Goal: Check status: Check status

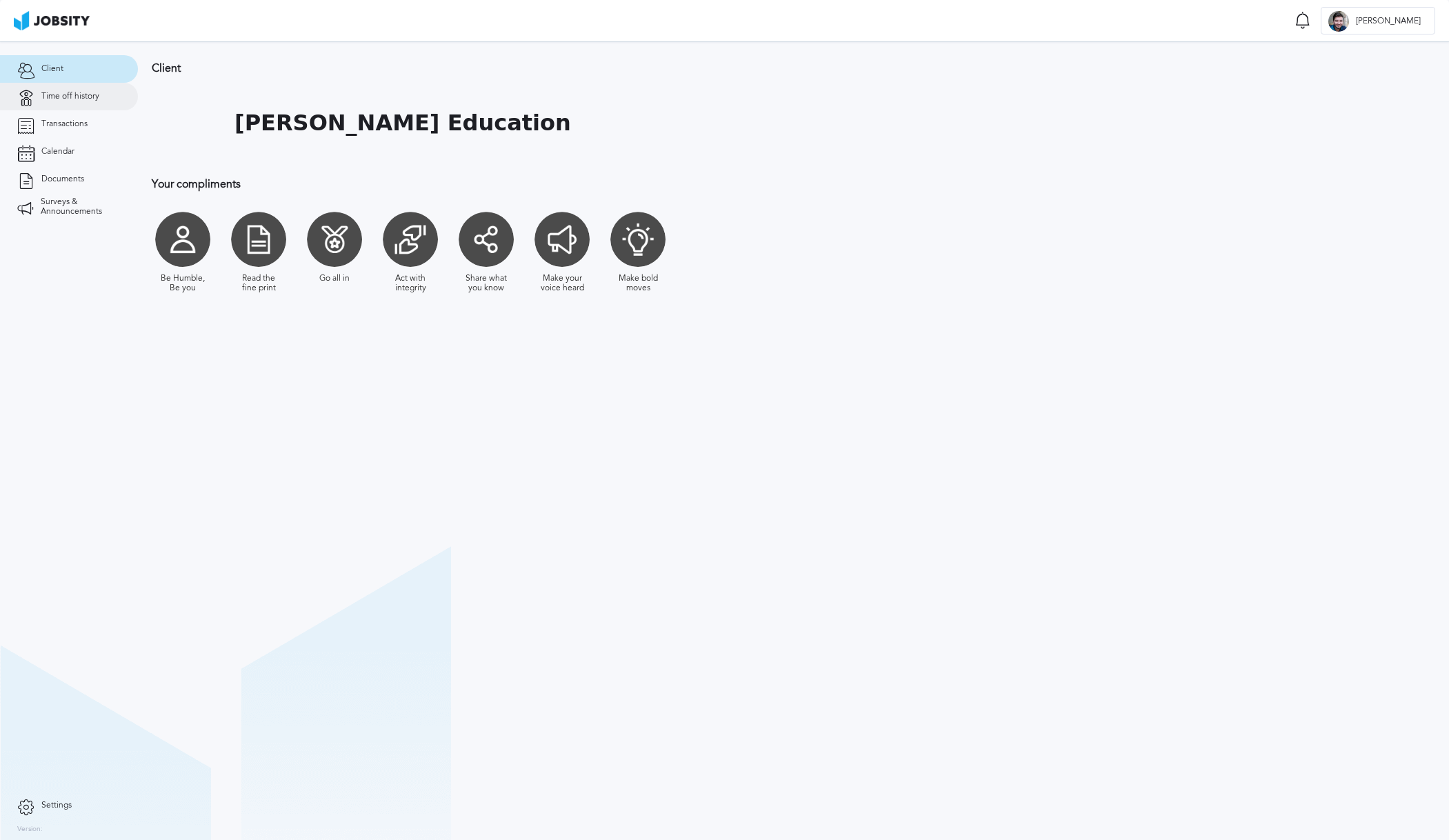
click at [67, 92] on span "Time off history" at bounding box center [70, 96] width 58 height 10
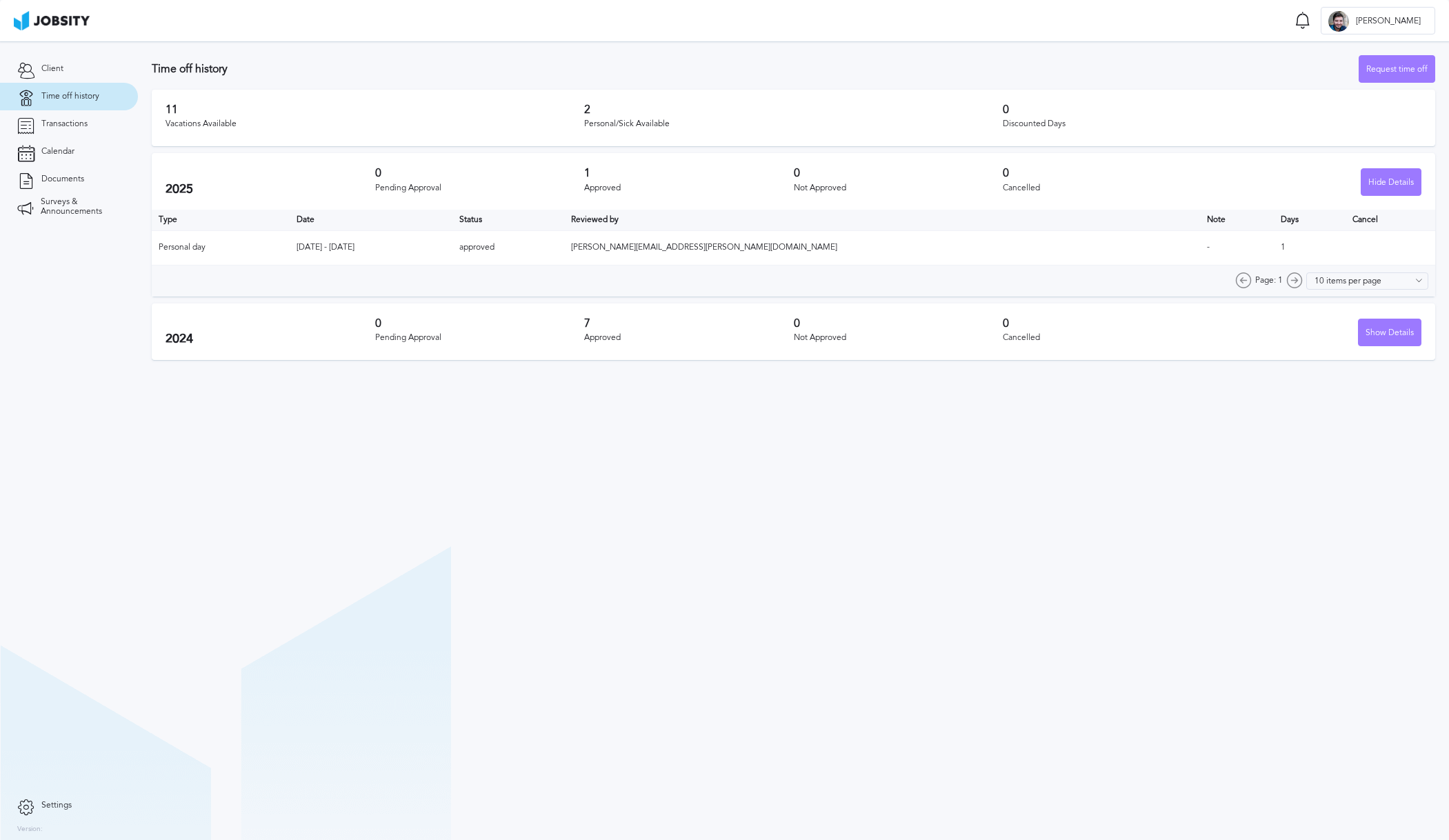
click at [59, 96] on span "Time off history" at bounding box center [70, 96] width 58 height 10
click at [57, 126] on span "Transactions" at bounding box center [64, 124] width 46 height 10
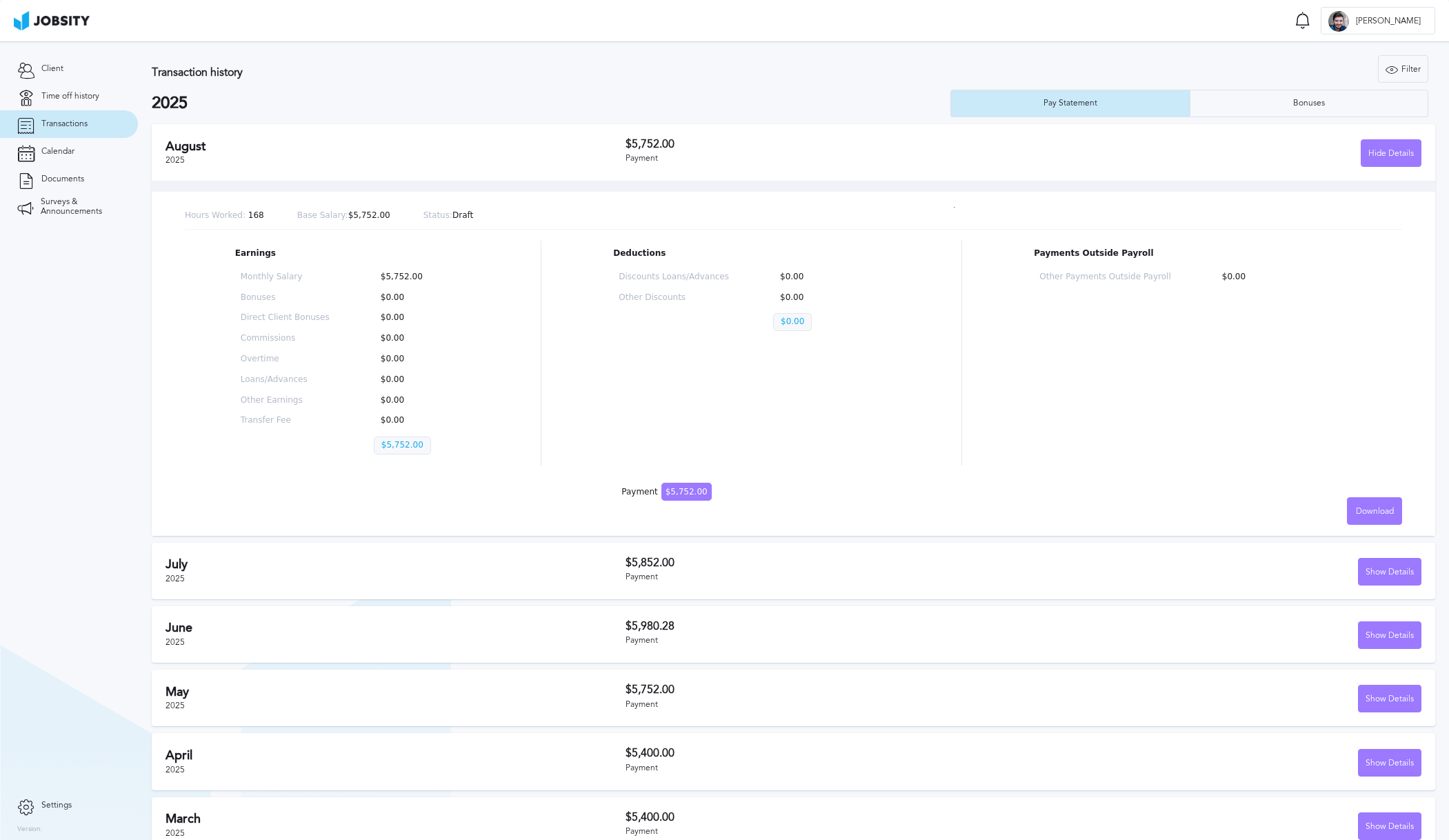
click at [325, 575] on div "[DATE]" at bounding box center [395, 571] width 460 height 27
click at [1386, 571] on div "Show Details" at bounding box center [1390, 573] width 62 height 28
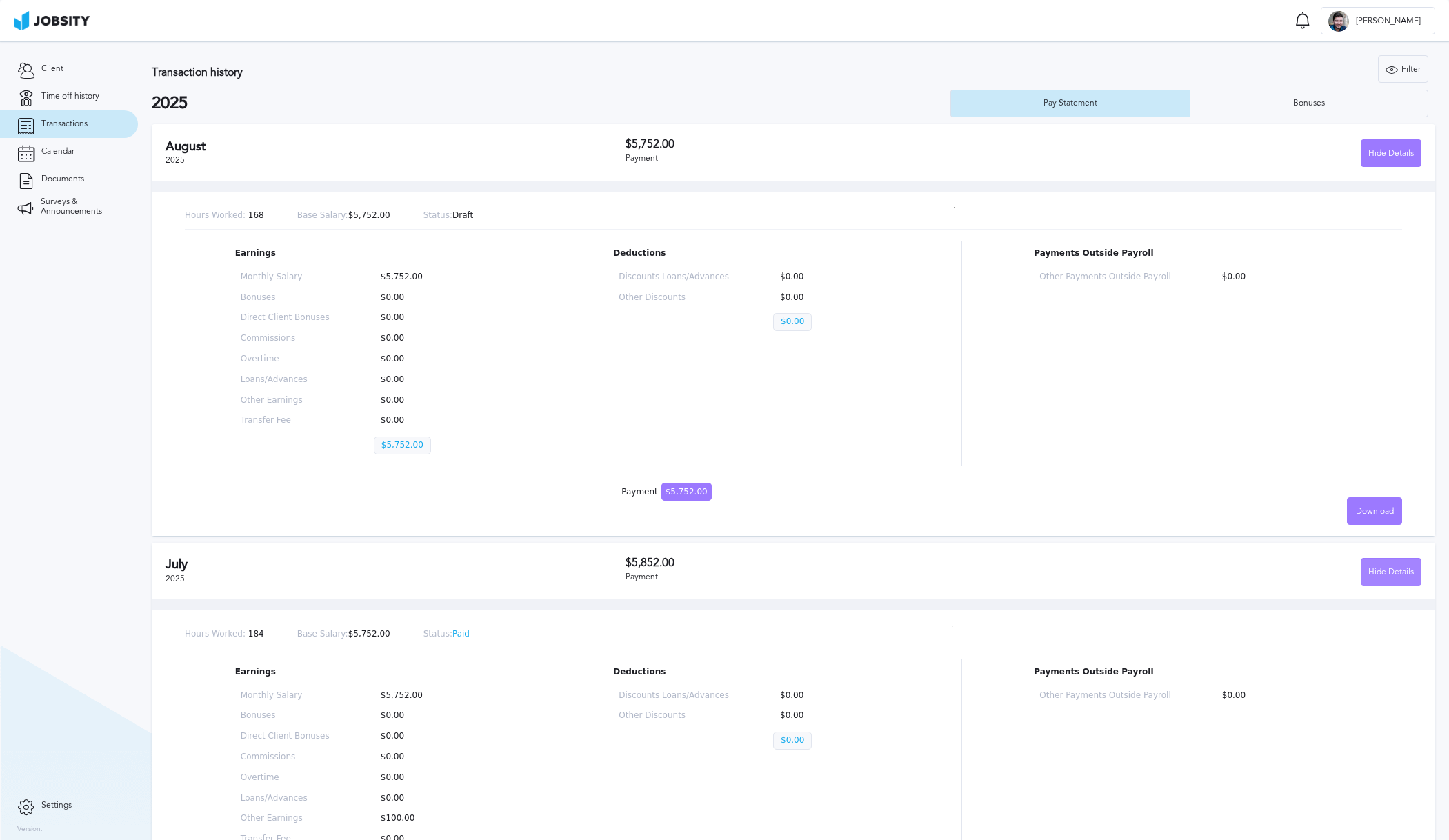
click at [1376, 570] on div "Hide Details" at bounding box center [1391, 573] width 59 height 28
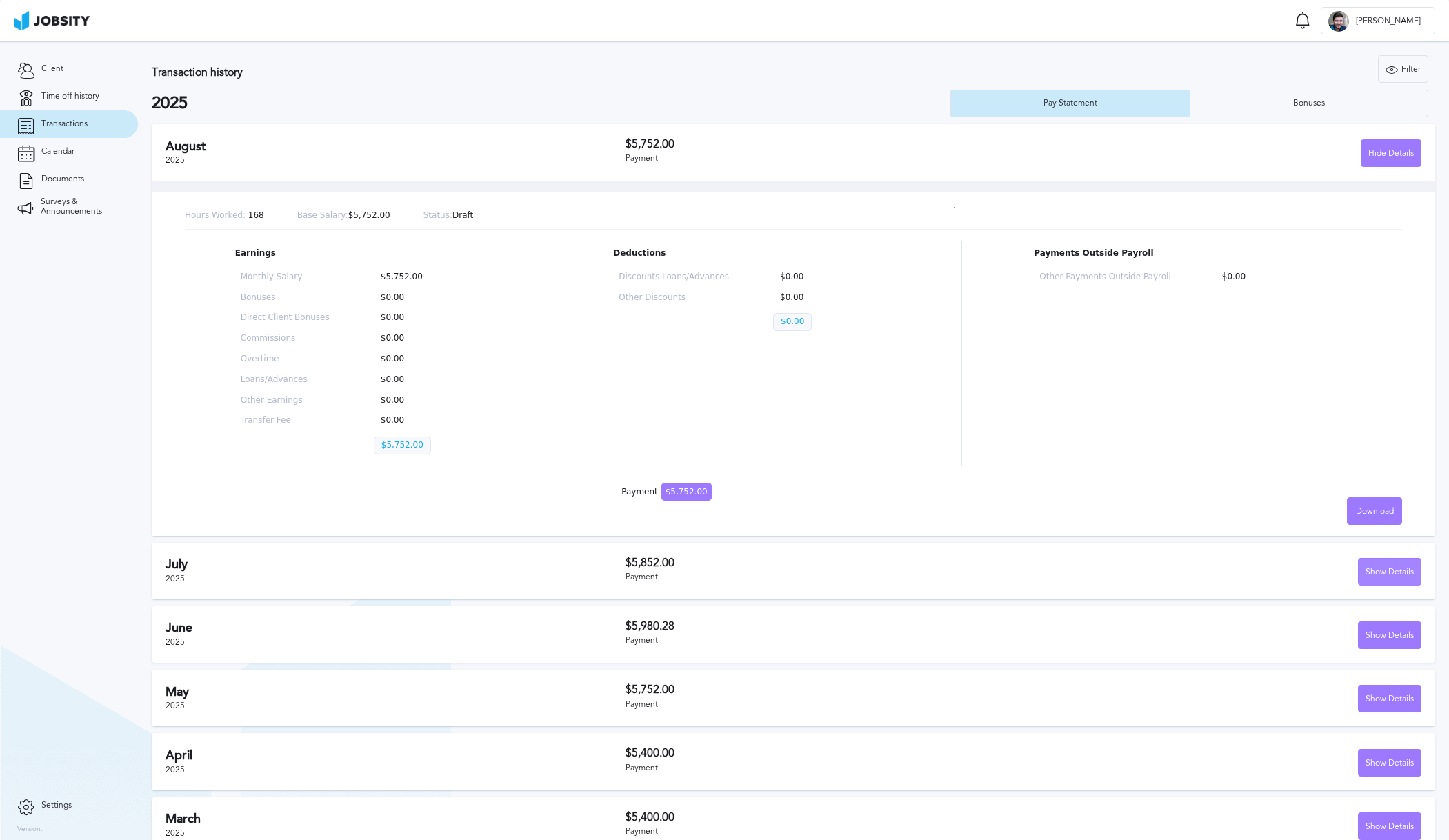
click at [1373, 578] on div "Show Details" at bounding box center [1390, 573] width 62 height 28
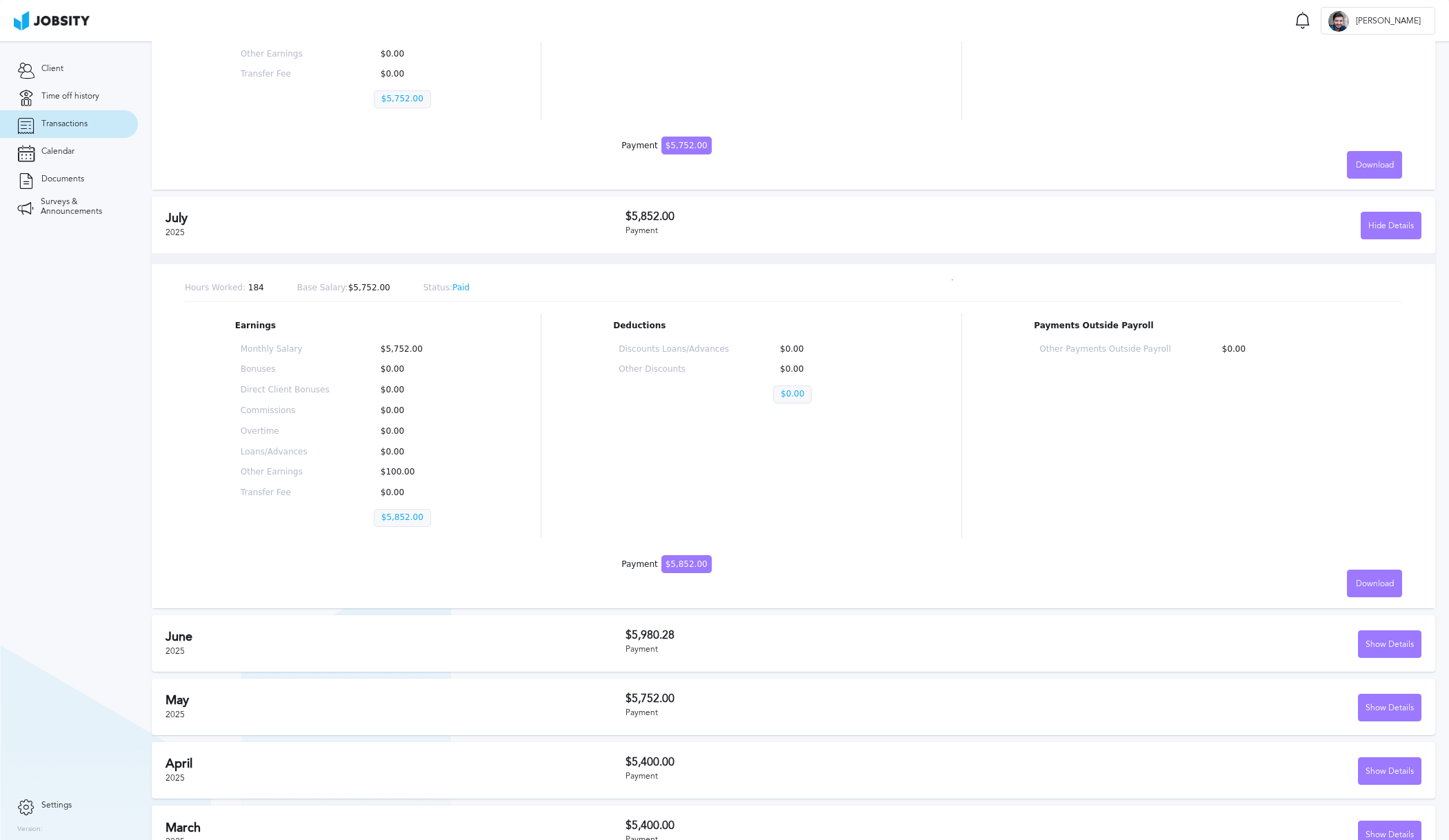
scroll to position [365, 0]
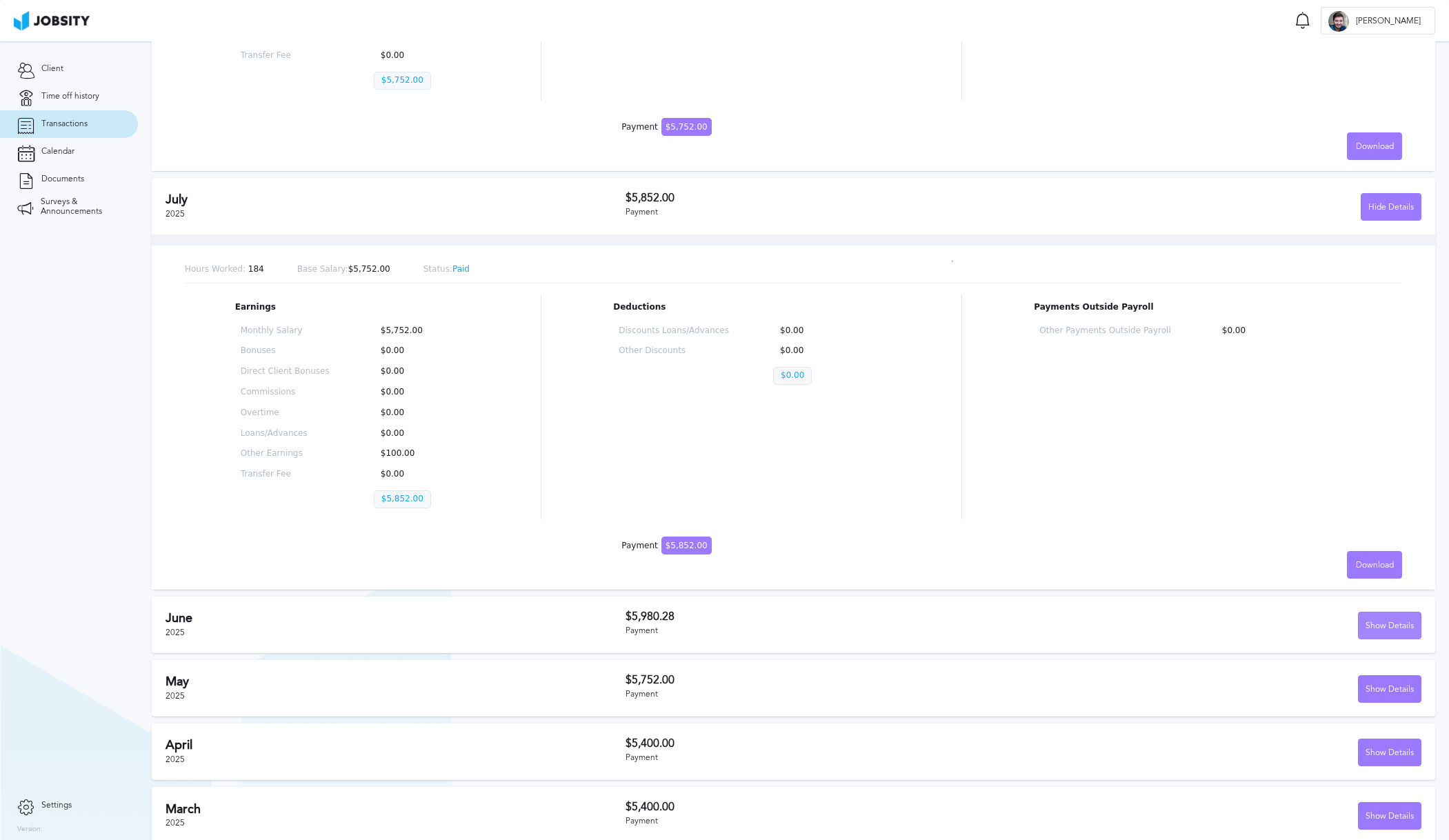
click at [1394, 624] on div "Show Details" at bounding box center [1390, 627] width 62 height 28
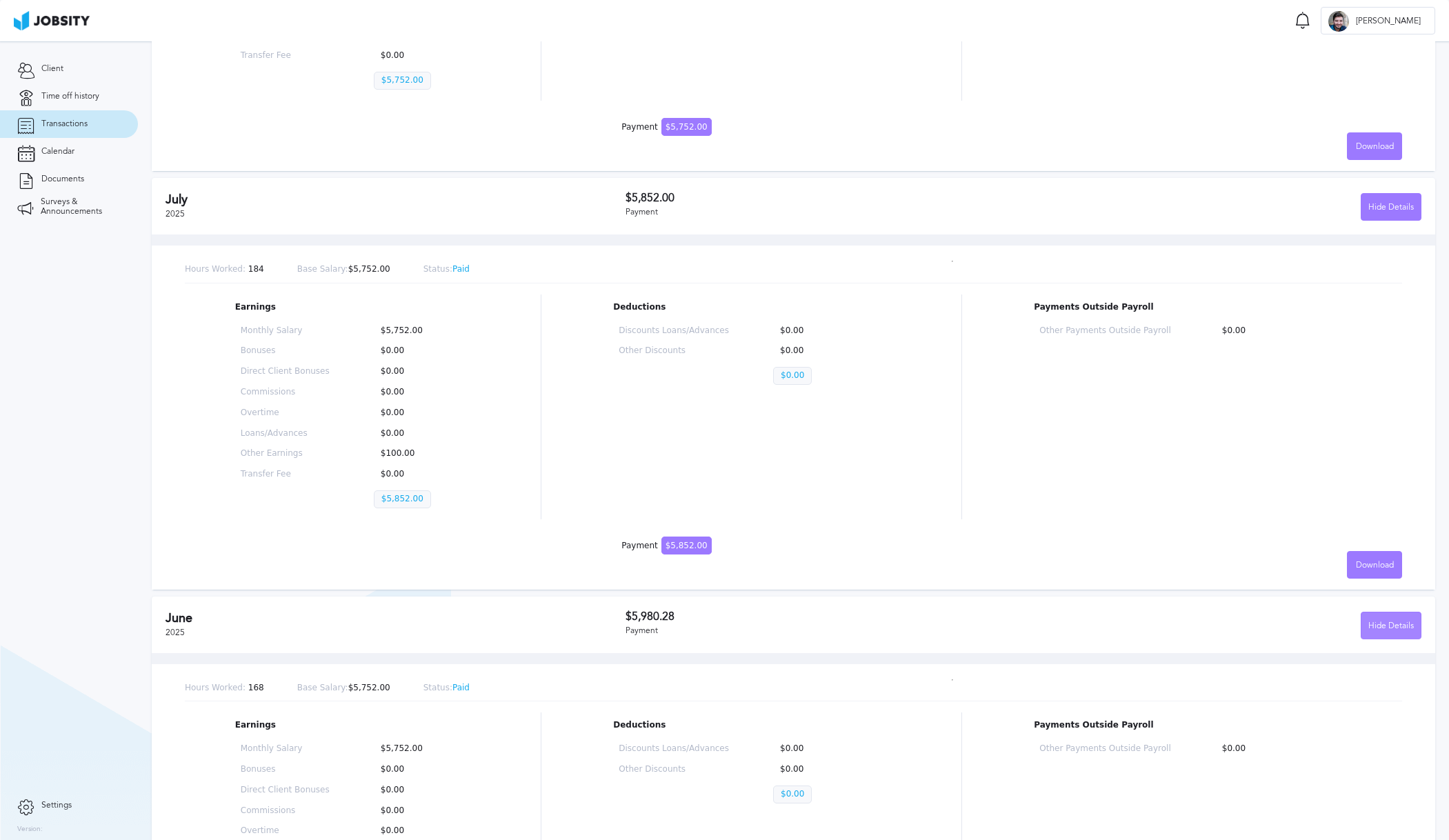
click at [1394, 624] on div "Hide Details" at bounding box center [1391, 627] width 59 height 28
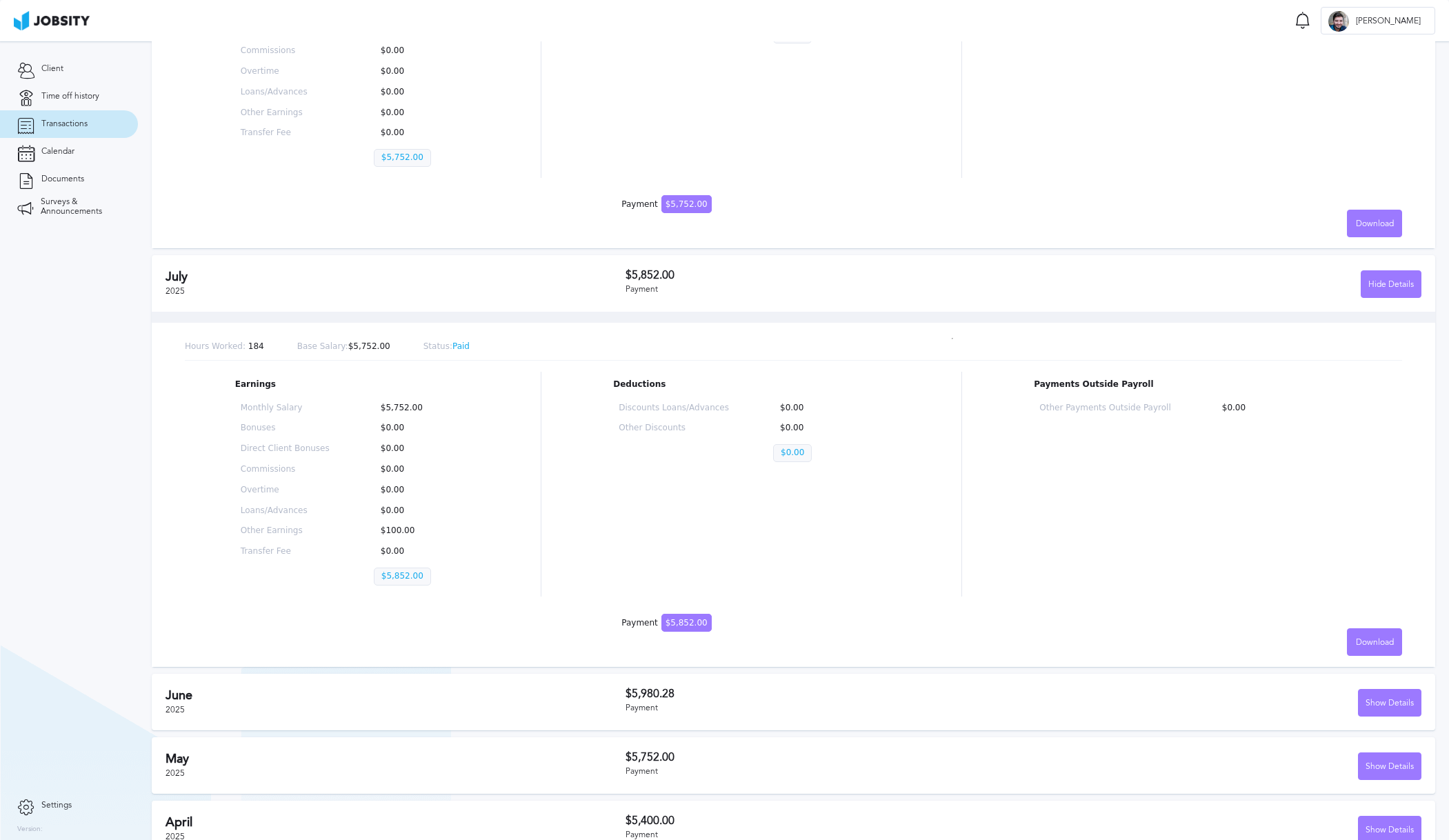
scroll to position [263, 0]
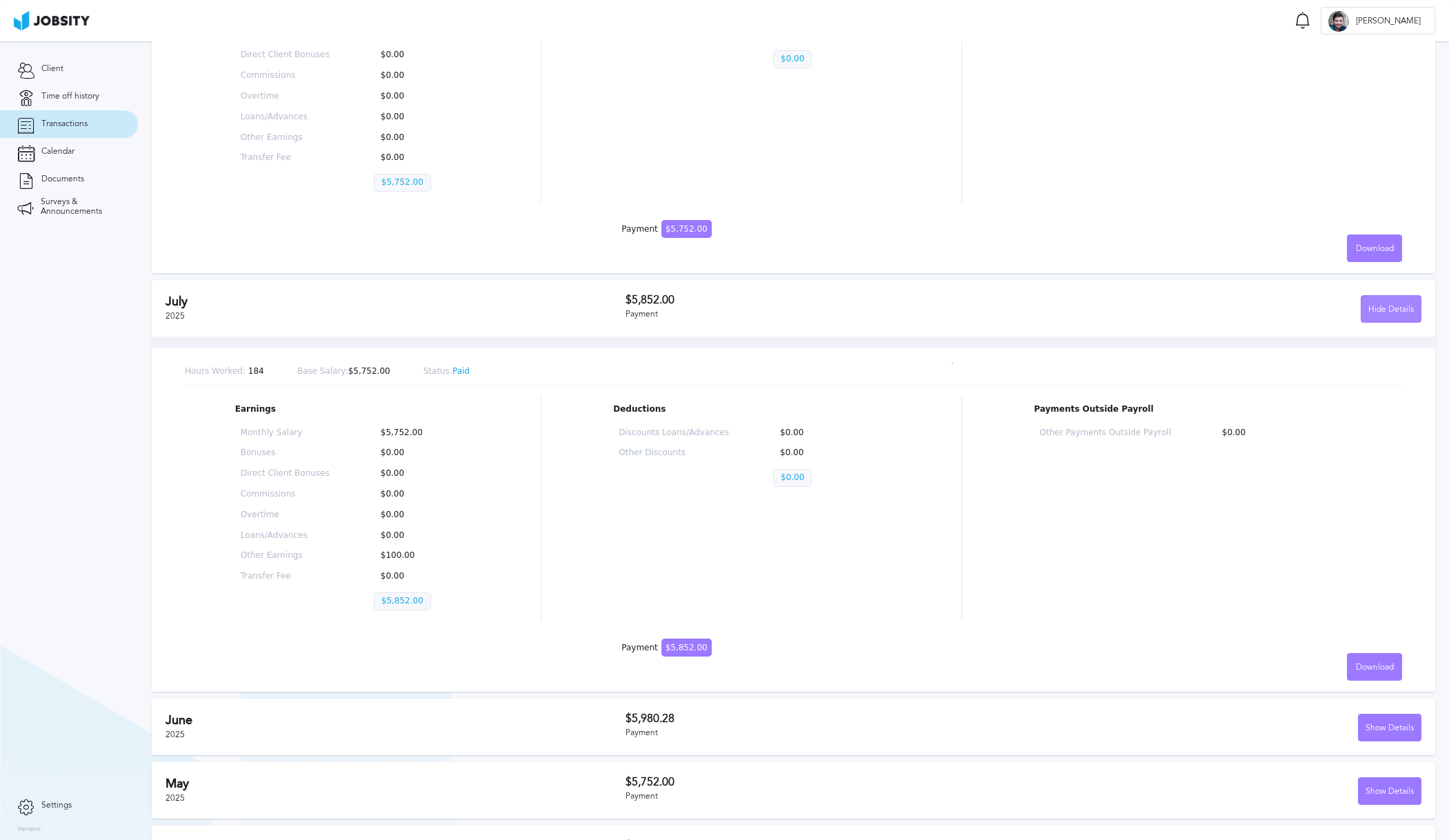
click at [1376, 306] on div "Hide Details" at bounding box center [1391, 310] width 59 height 28
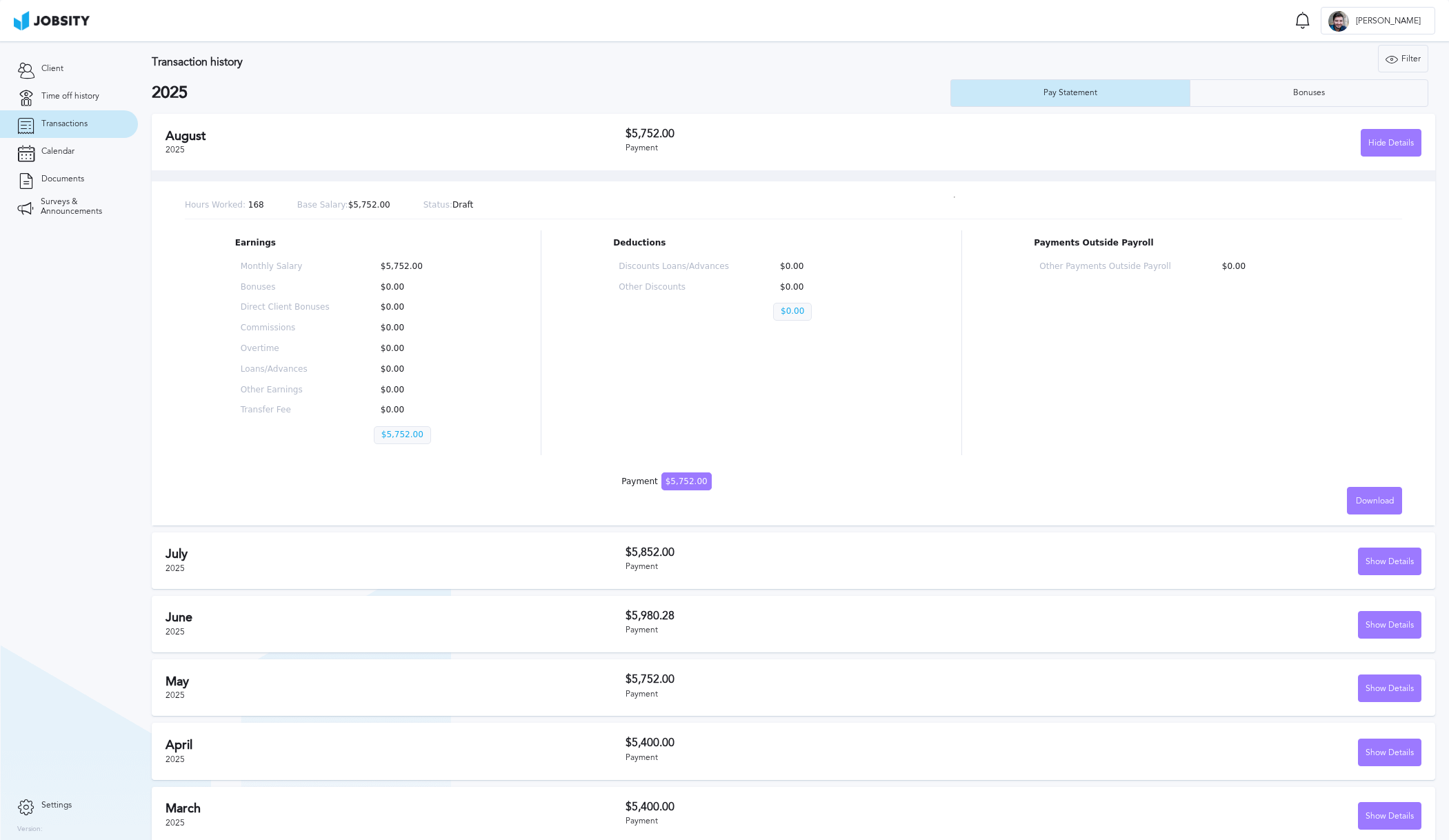
scroll to position [0, 0]
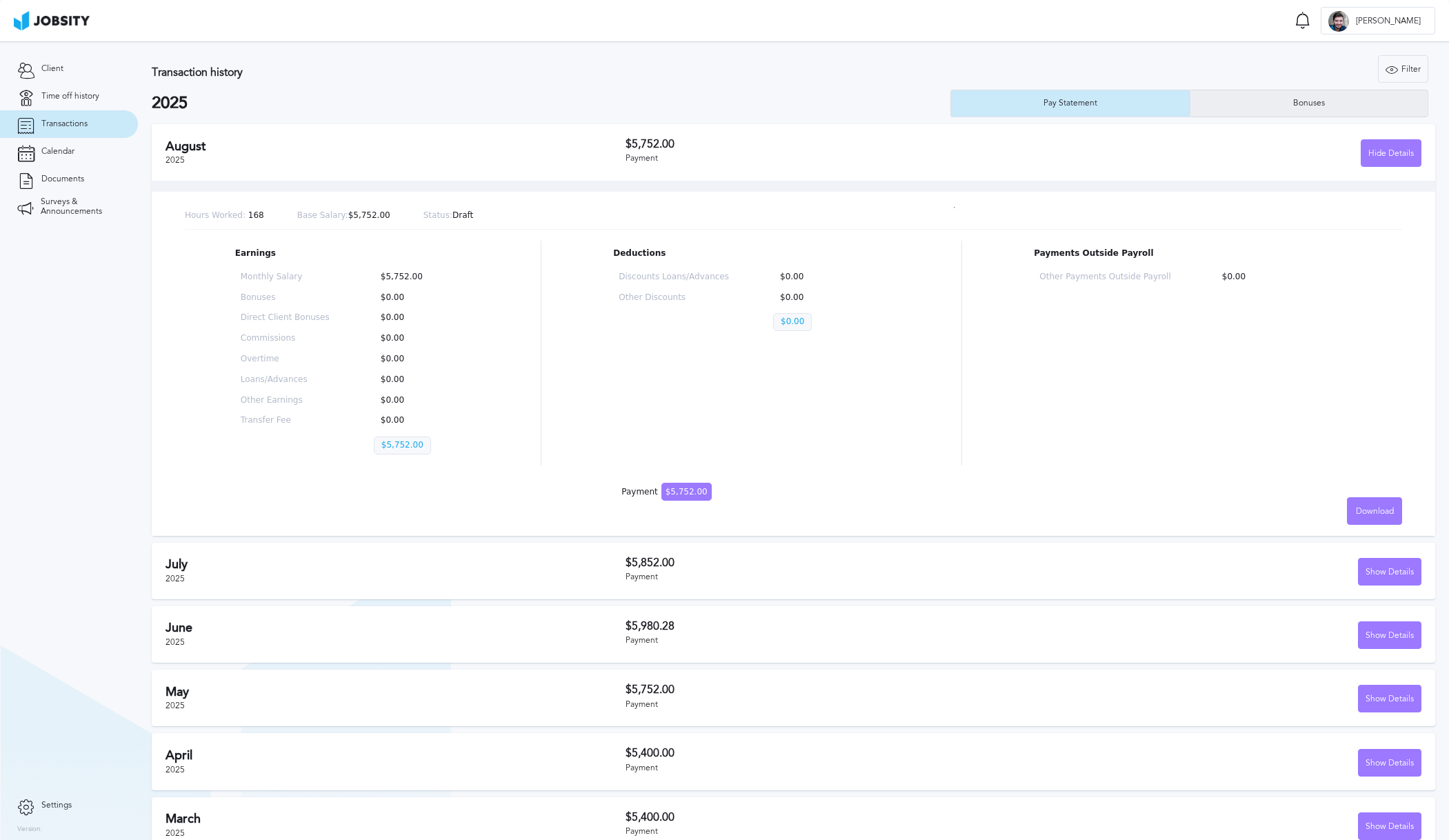
click at [1295, 92] on div "Bonuses" at bounding box center [1309, 104] width 237 height 28
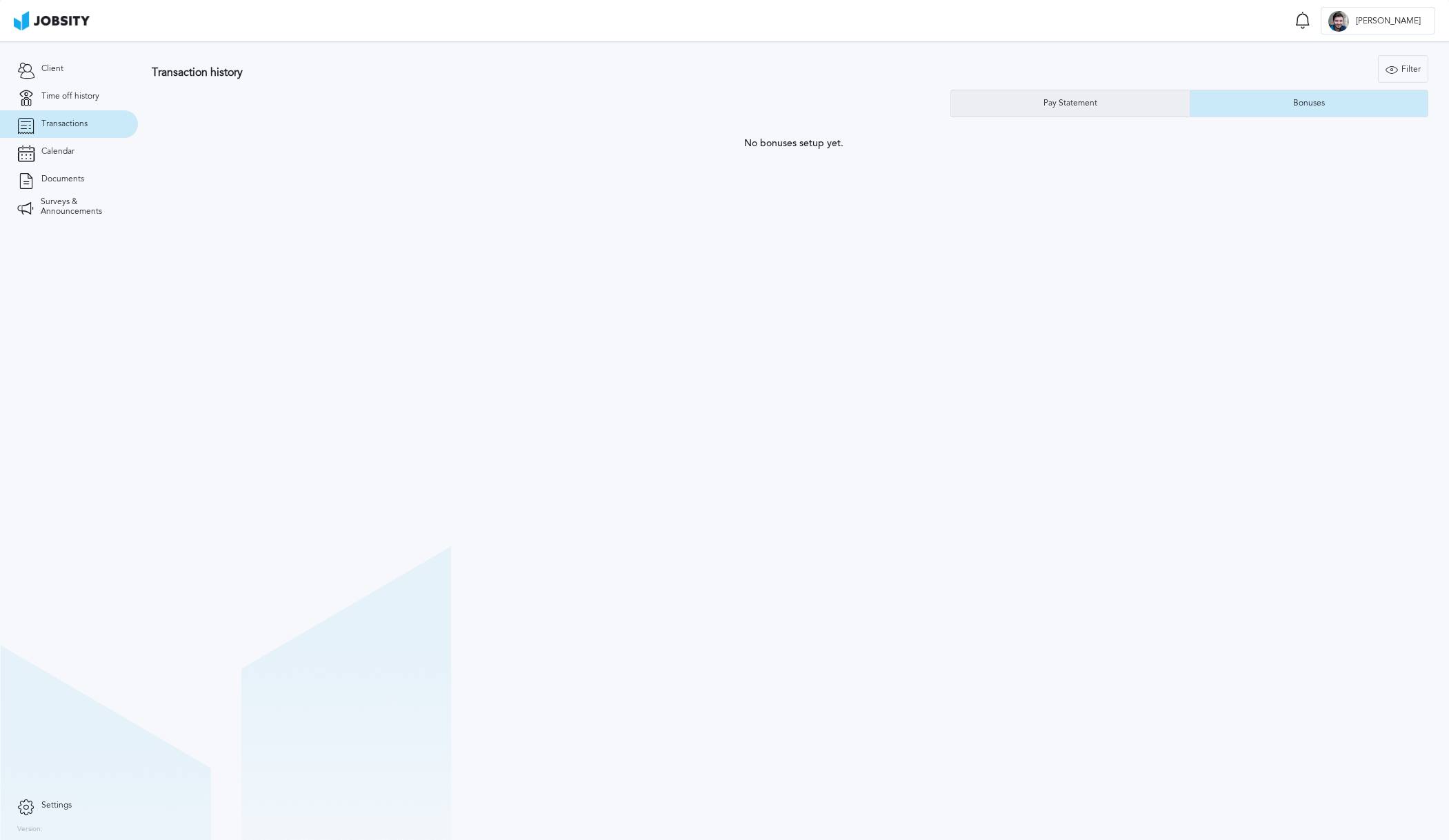
click at [1067, 100] on div "Pay Statement" at bounding box center [1070, 103] width 68 height 10
